Goal: Task Accomplishment & Management: Manage account settings

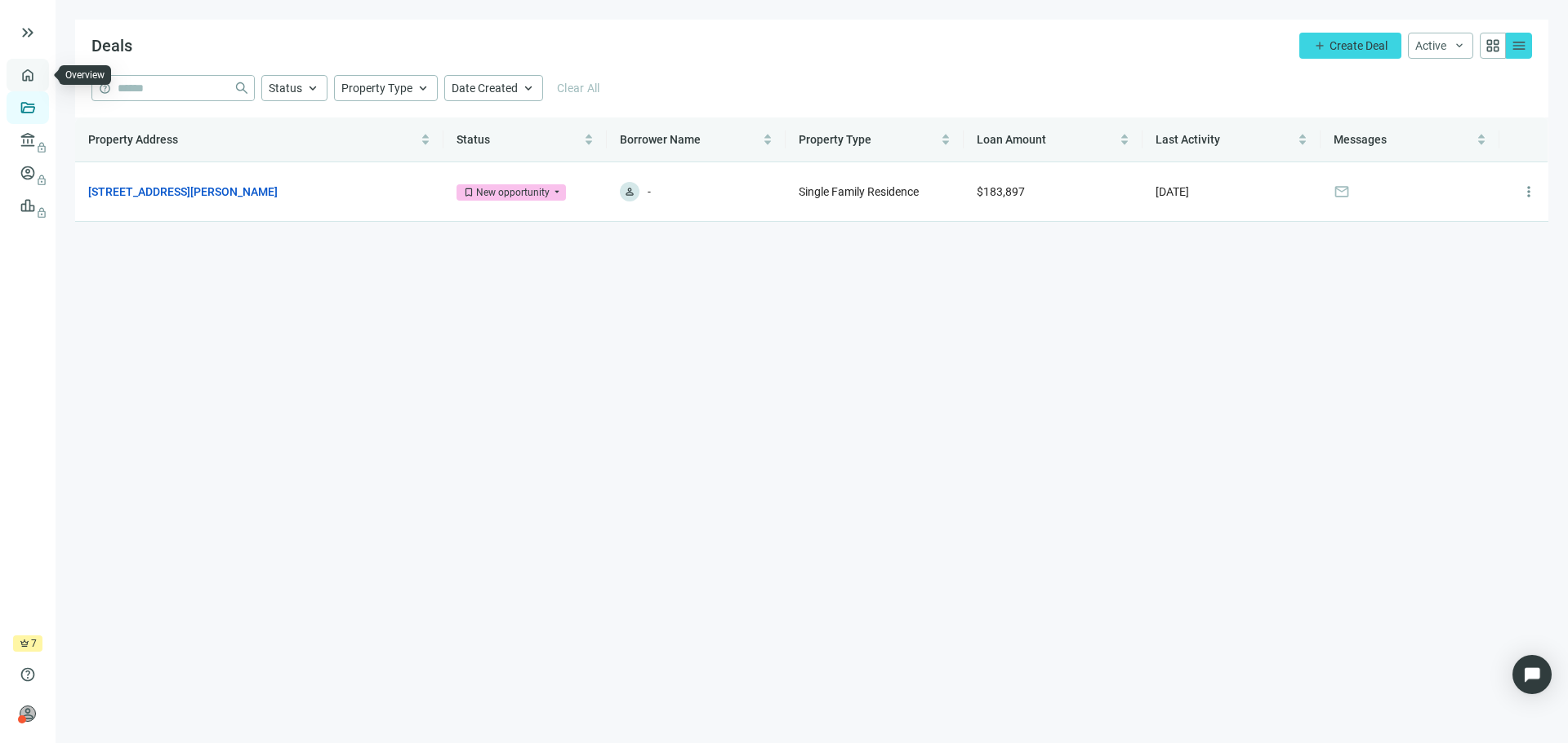
click at [41, 75] on link "Overview" at bounding box center [65, 75] width 48 height 14
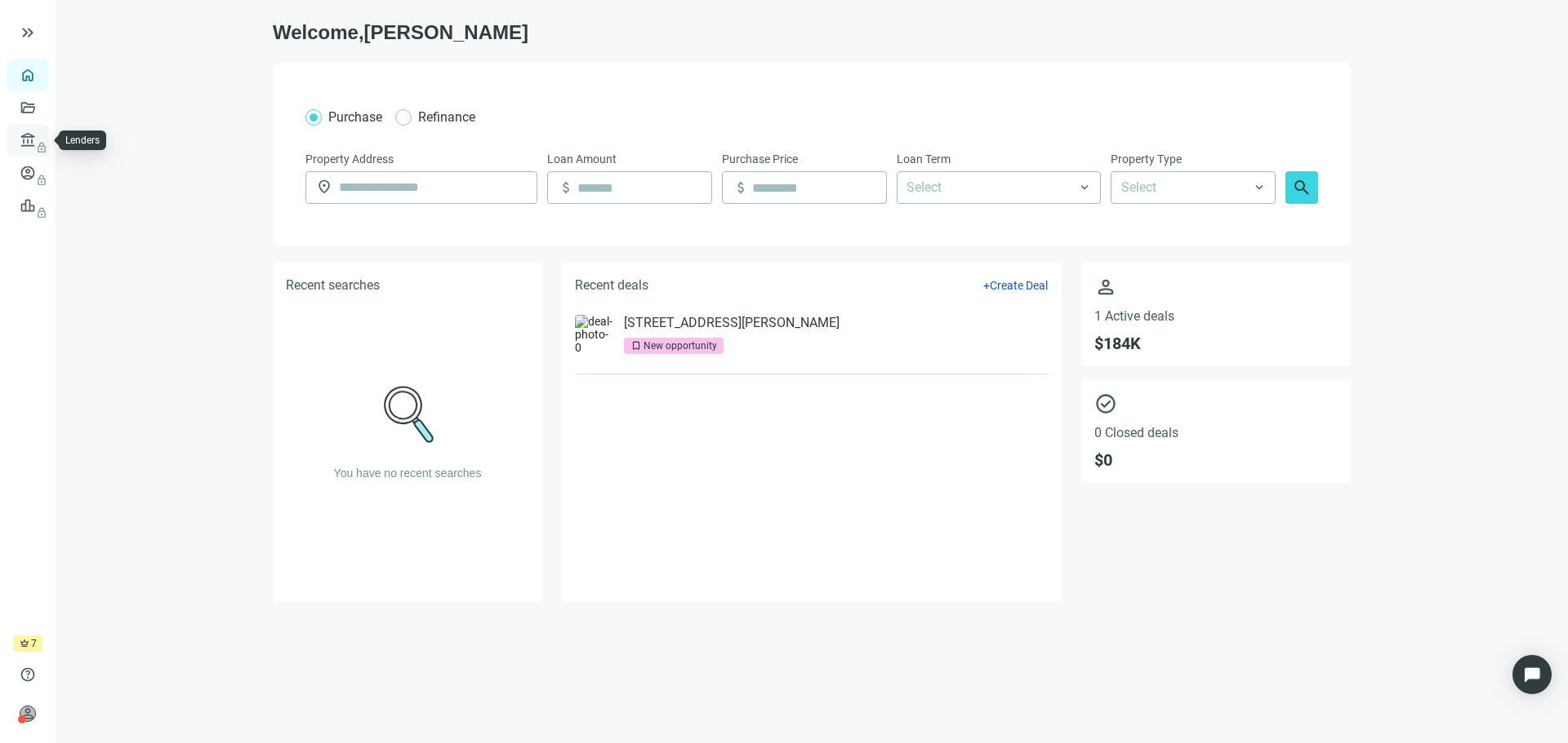
click at [32, 146] on span "lock" at bounding box center [30, 141] width 14 height 14
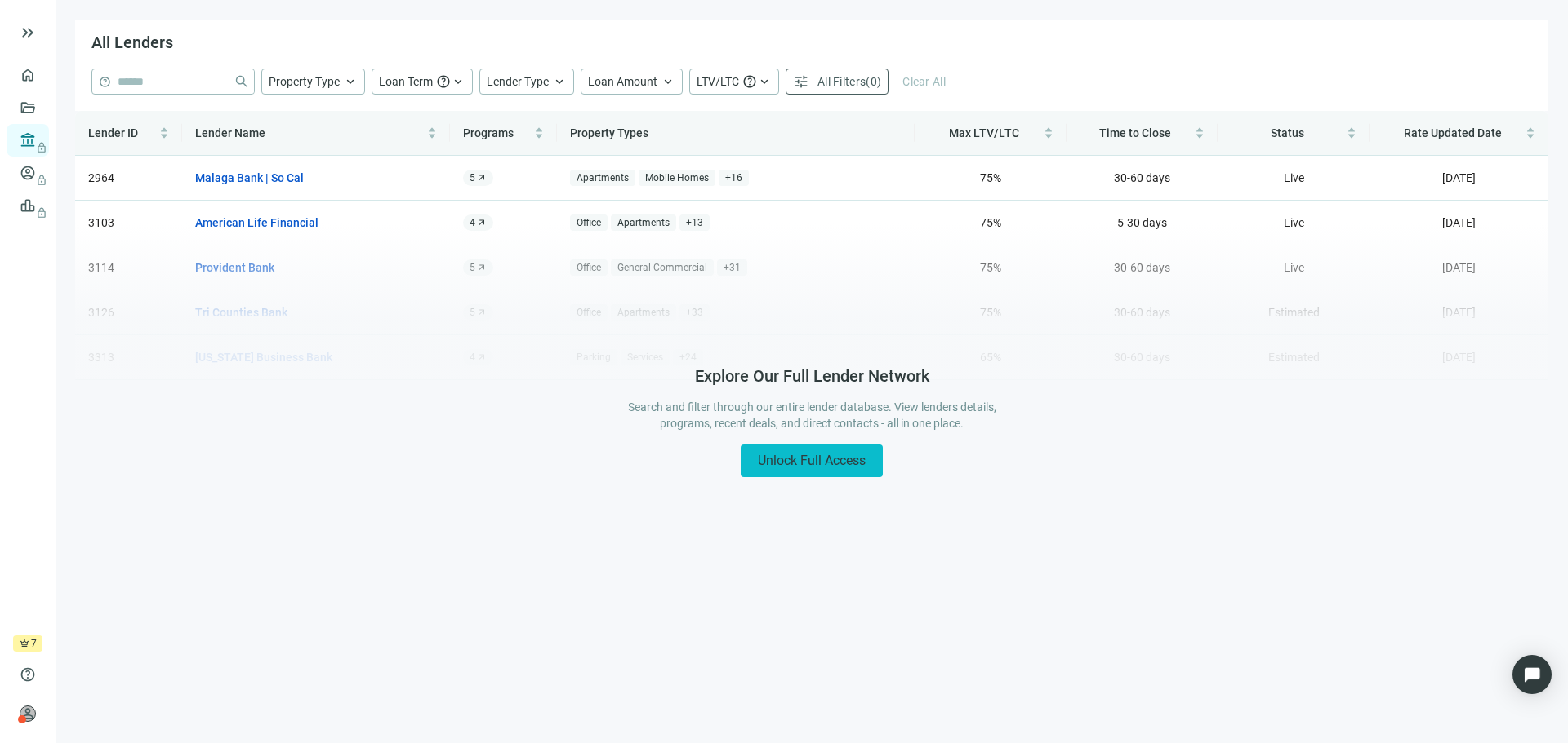
click at [790, 463] on span "Unlock Full Access" at bounding box center [812, 460] width 108 height 15
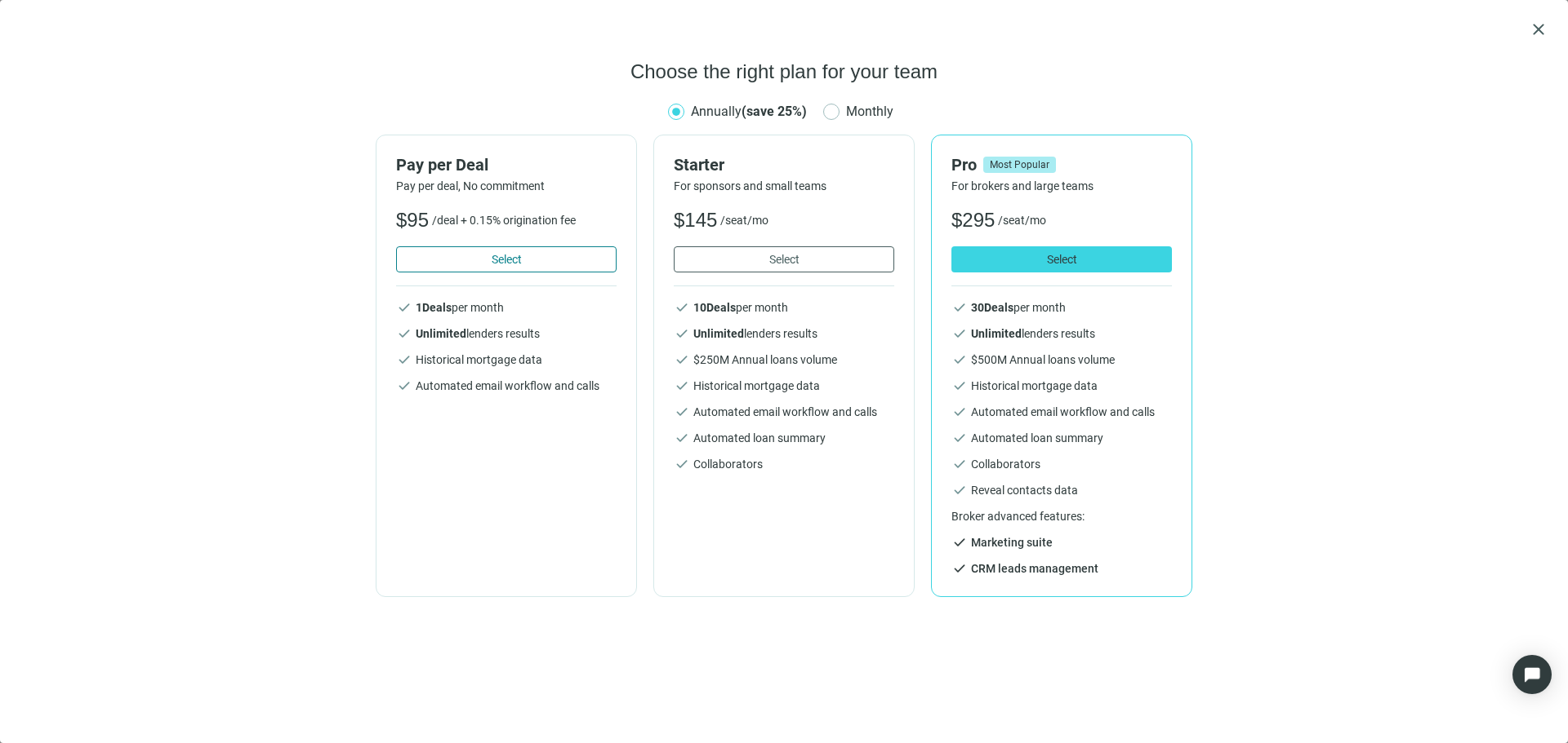
click at [489, 266] on button "Select" at bounding box center [506, 259] width 220 height 26
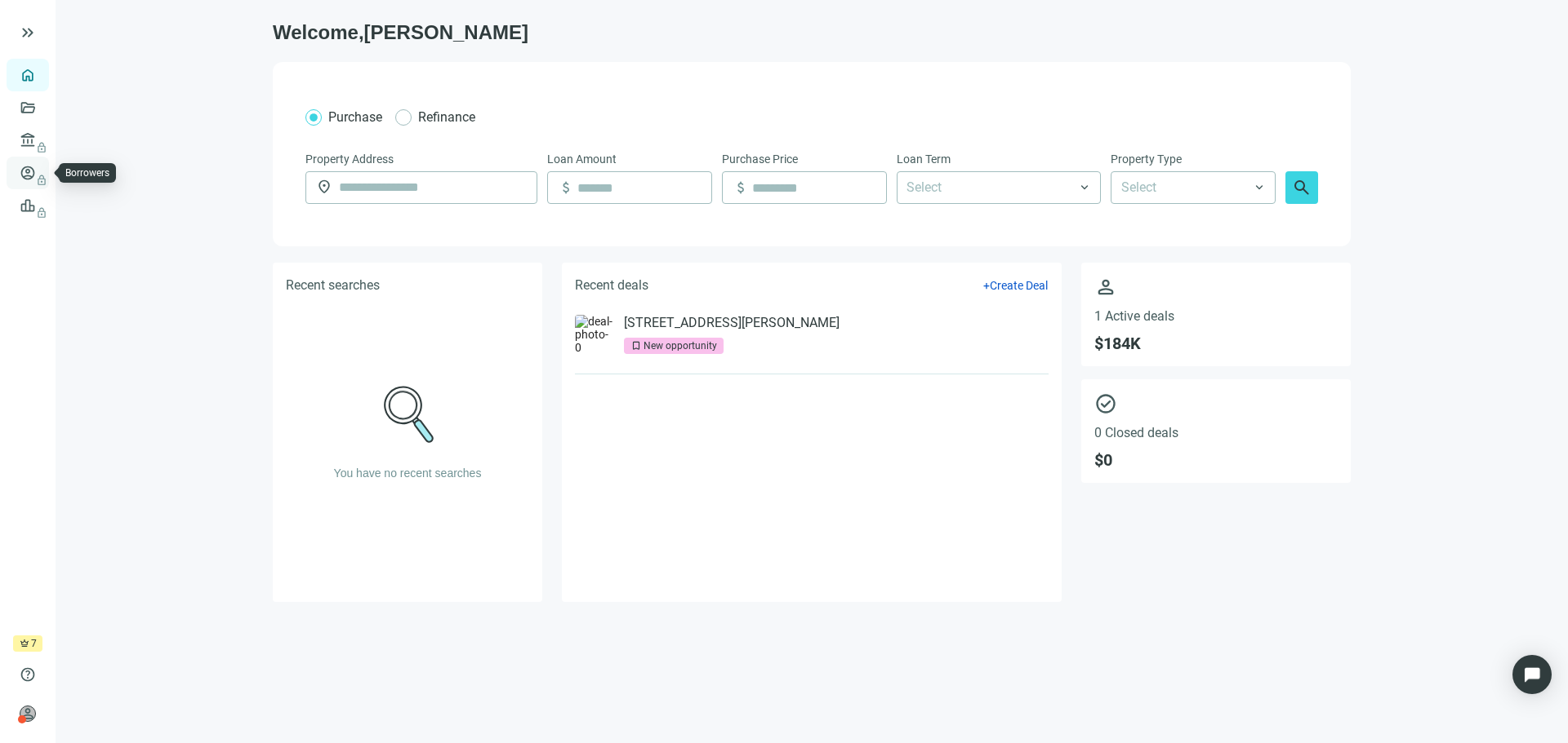
click at [34, 174] on span "lock" at bounding box center [30, 174] width 14 height 14
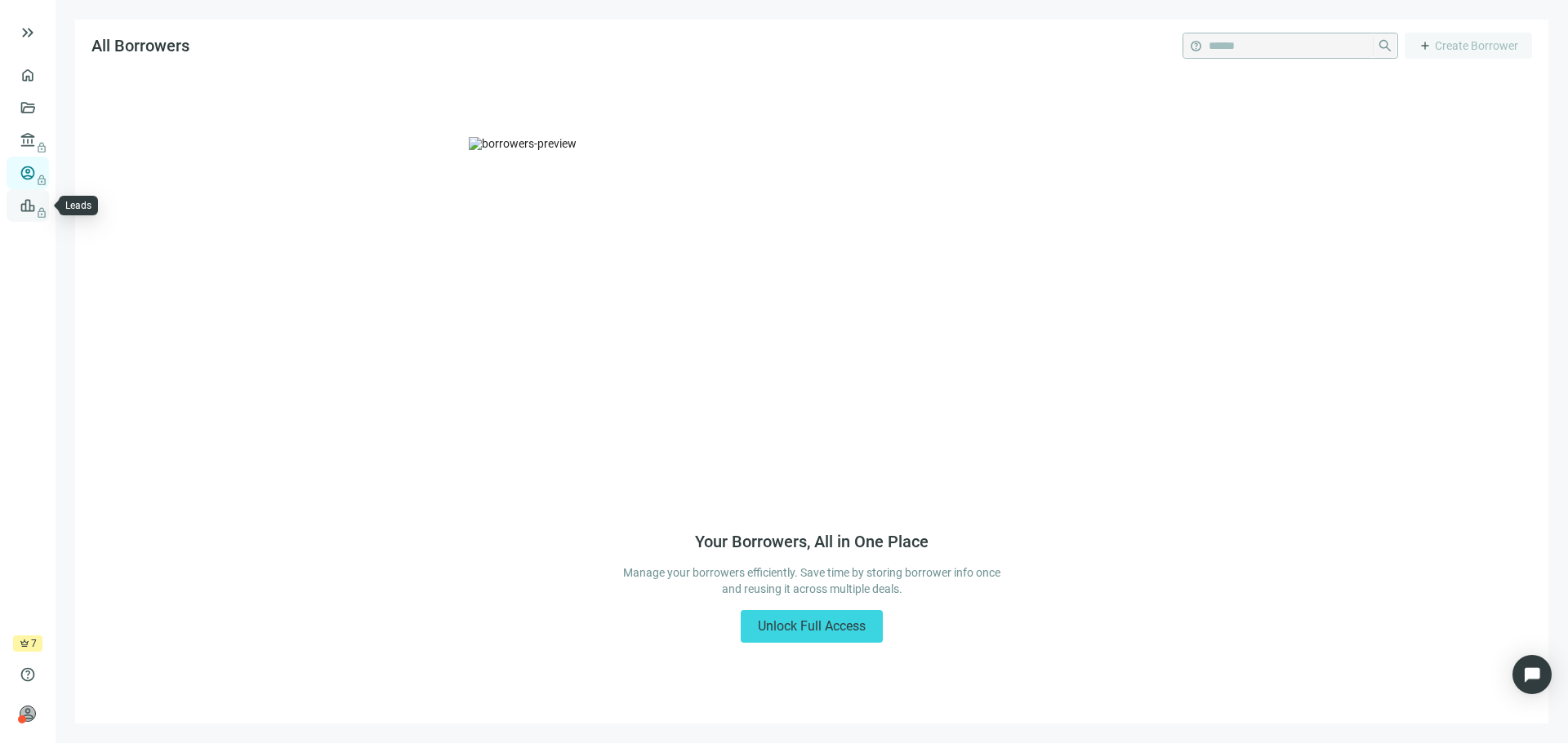
click at [33, 200] on span "lock" at bounding box center [30, 206] width 14 height 14
drag, startPoint x: 310, startPoint y: 259, endPoint x: 230, endPoint y: 261, distance: 80.0
click at [230, 261] on div "Turn Website Visitors into Leads Use our customizable widgets to collect leads …" at bounding box center [812, 399] width 1473 height 647
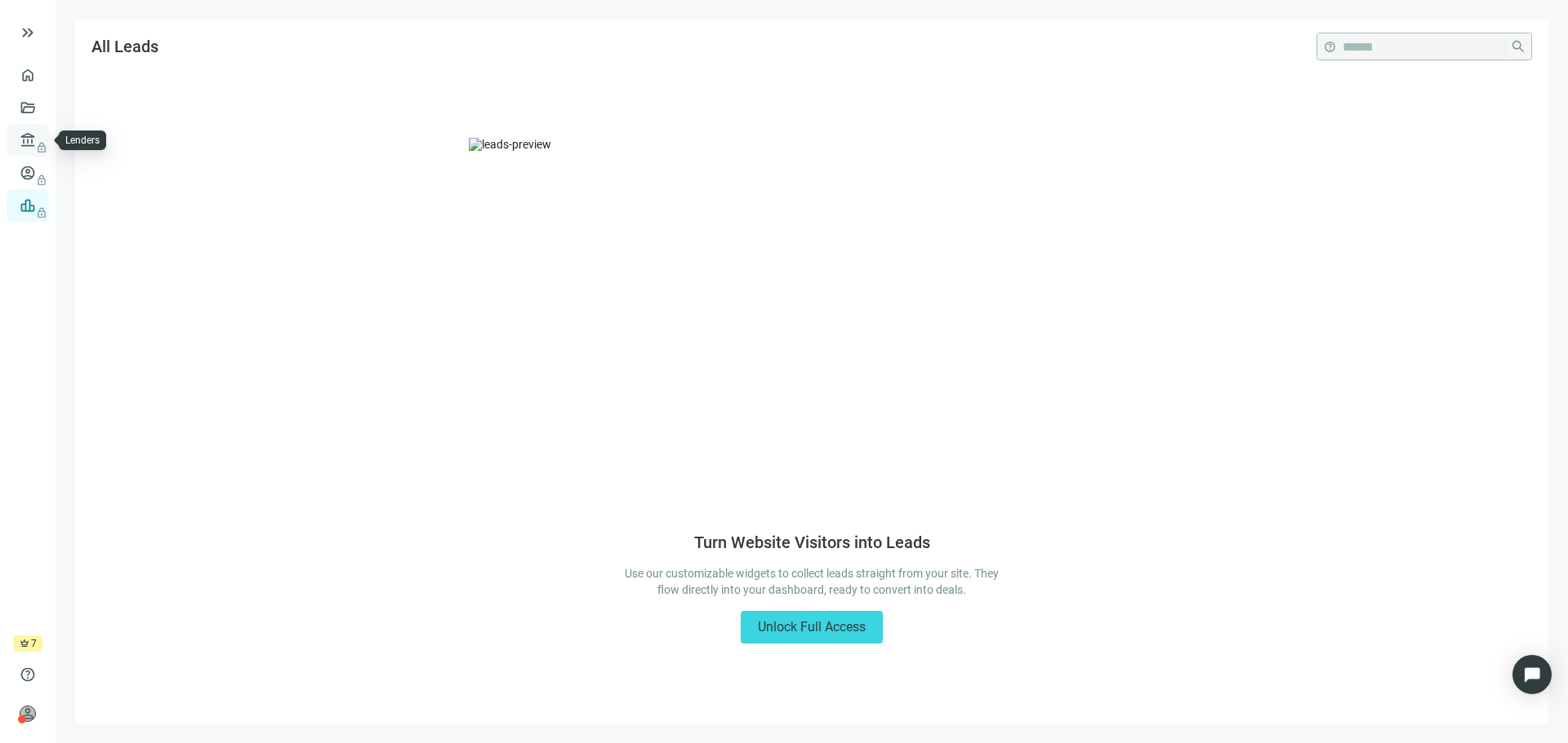
click at [41, 137] on link "Lenders lock" at bounding box center [62, 141] width 42 height 14
